Goal: Find specific page/section: Find specific page/section

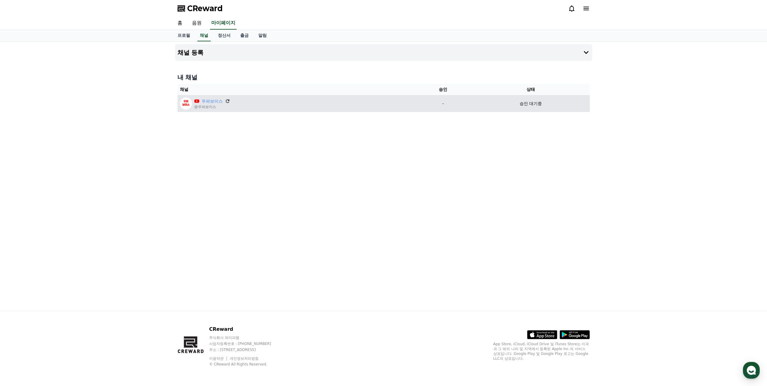
click at [227, 102] on icon at bounding box center [227, 100] width 5 height 5
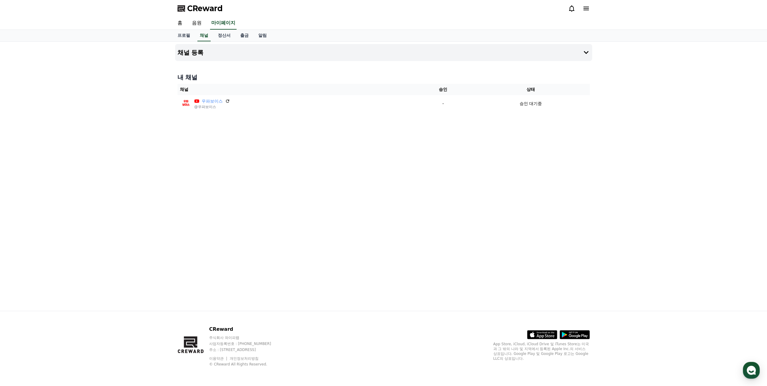
click at [416, 20] on div "홈 음원 마이페이지" at bounding box center [384, 23] width 422 height 13
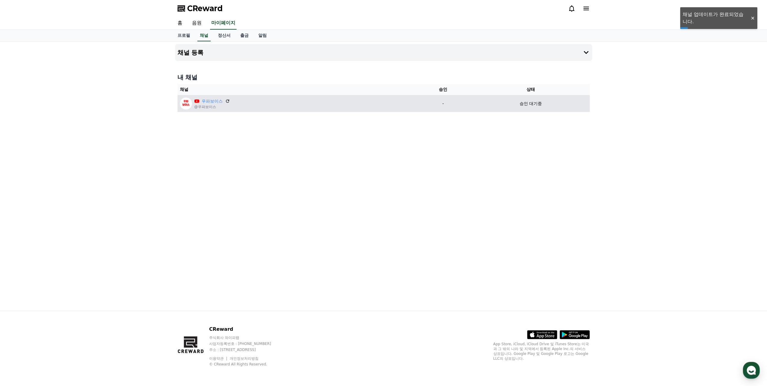
click at [493, 106] on div "승인 대기중" at bounding box center [530, 103] width 113 height 6
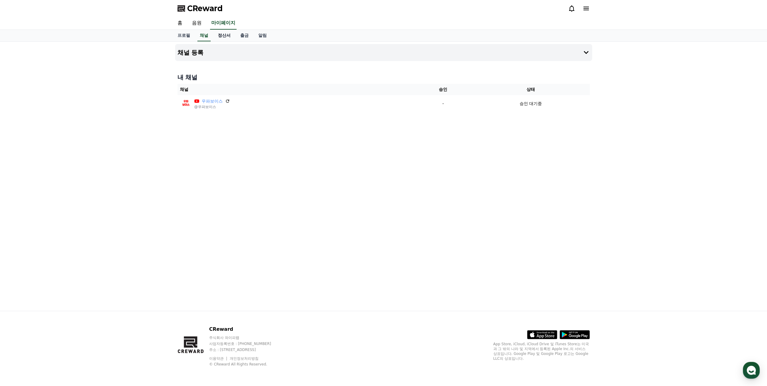
click at [223, 33] on link "정산서" at bounding box center [224, 35] width 22 height 11
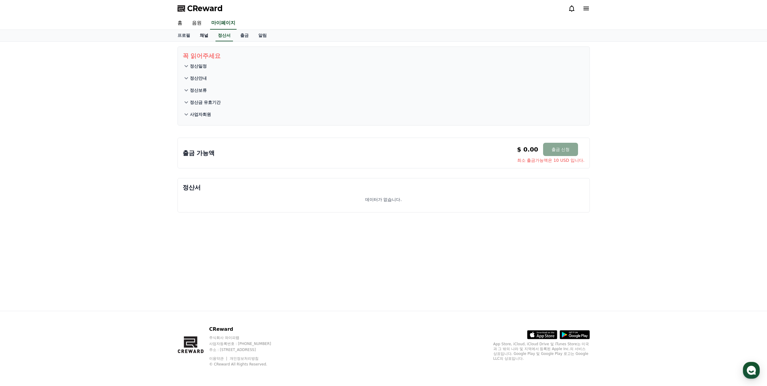
click at [206, 33] on link "채널" at bounding box center [204, 35] width 18 height 11
